Goal: Navigation & Orientation: Find specific page/section

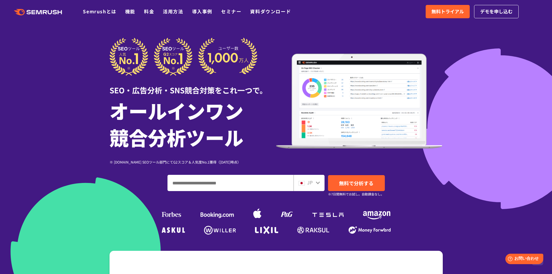
drag, startPoint x: 554, startPoint y: 185, endPoint x: 527, endPoint y: 12, distance: 174.9
click at [131, 10] on link "機能" at bounding box center [130, 11] width 10 height 7
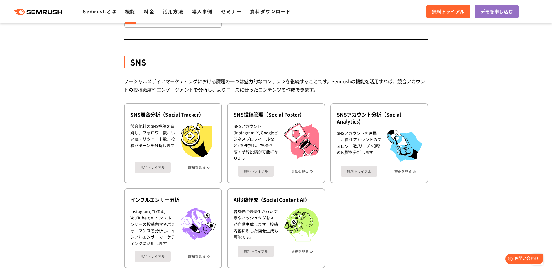
scroll to position [1188, 0]
